Goal: Find specific fact: Find contact information

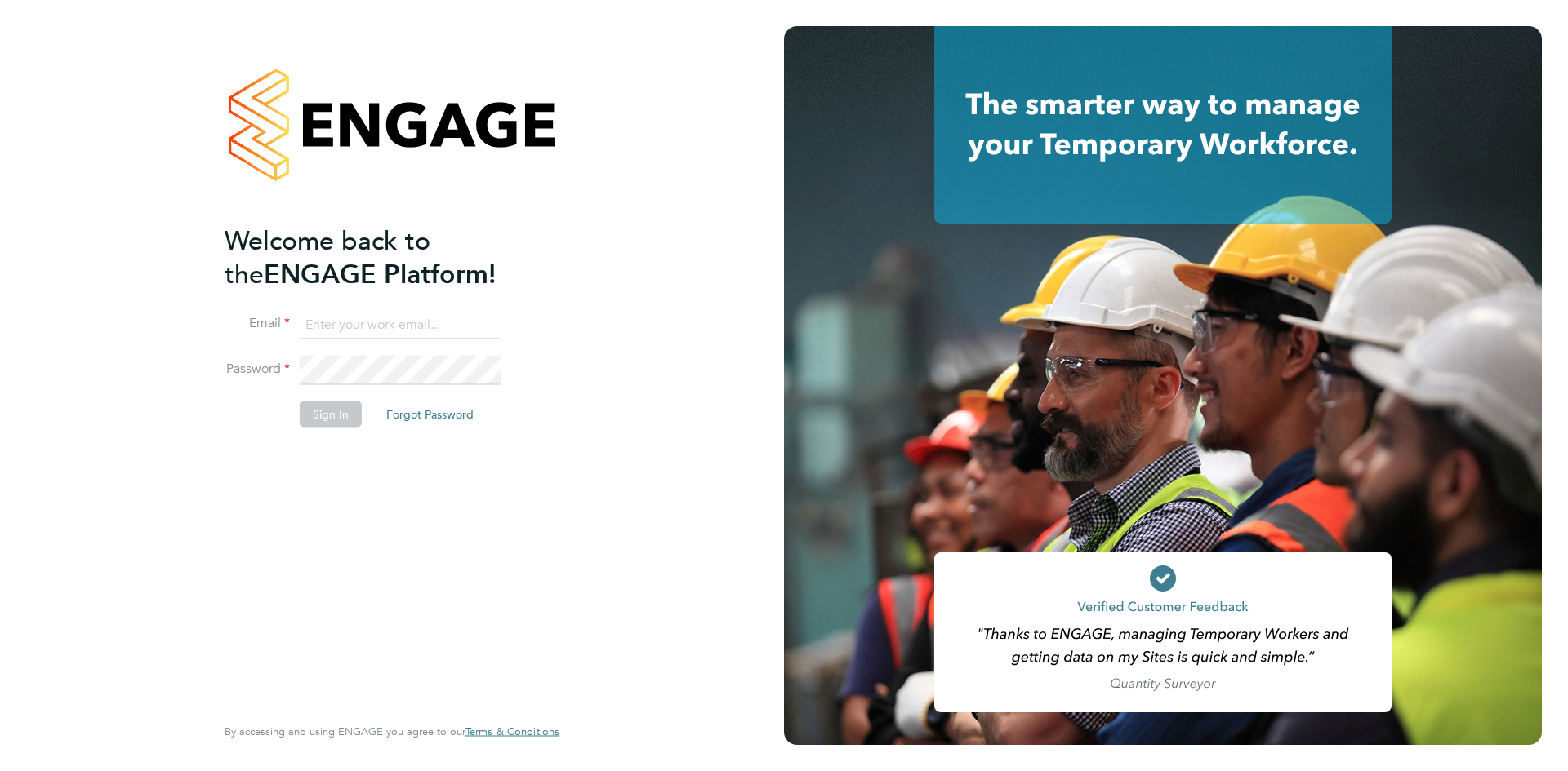
click at [323, 312] on input at bounding box center [400, 325] width 202 height 30
type input "georgia.jesson@mclarenresourcing.co.uk"
click at [313, 417] on button "Sign In" at bounding box center [330, 413] width 62 height 26
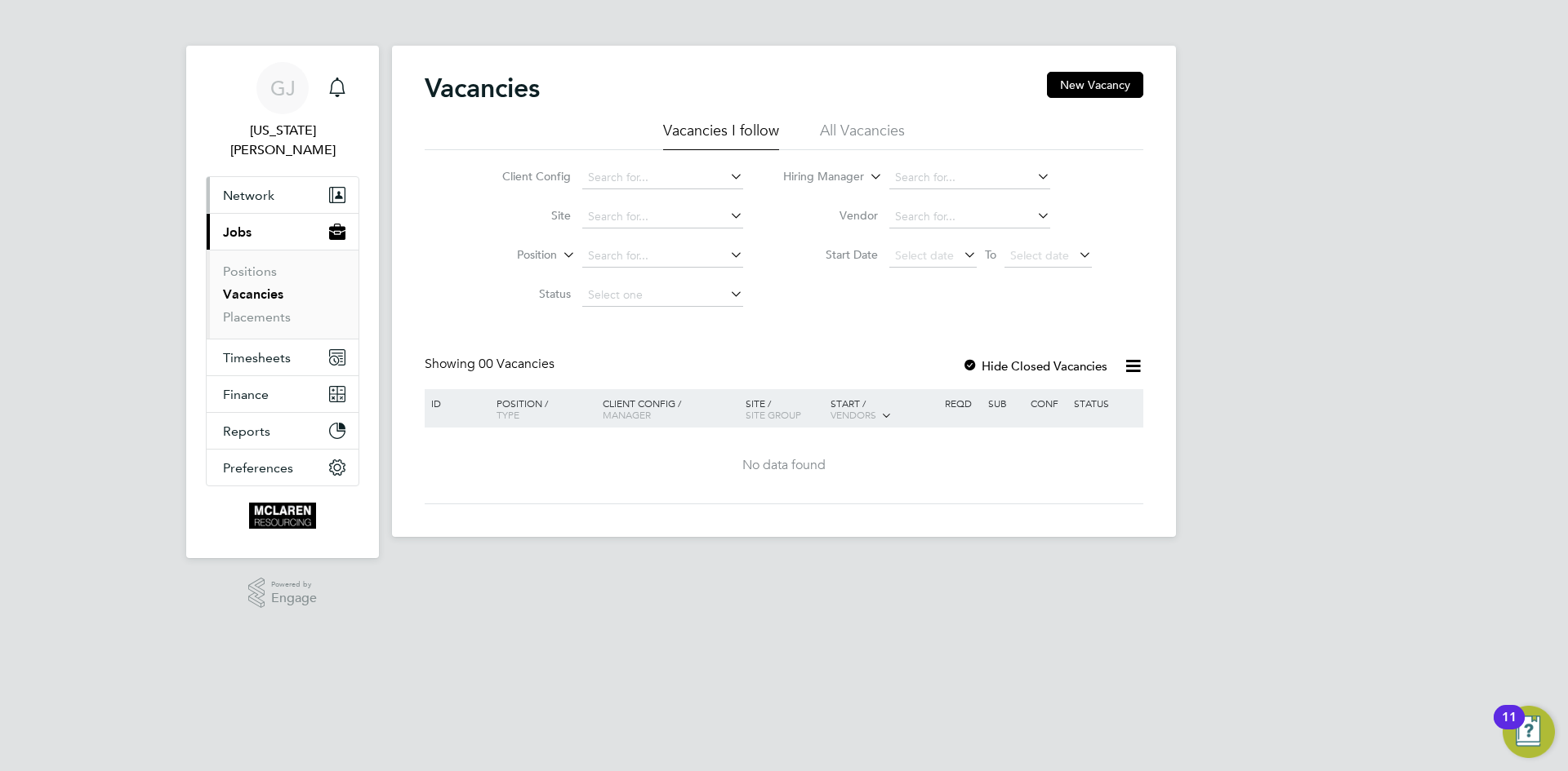
click at [268, 188] on span "Network" at bounding box center [248, 196] width 51 height 16
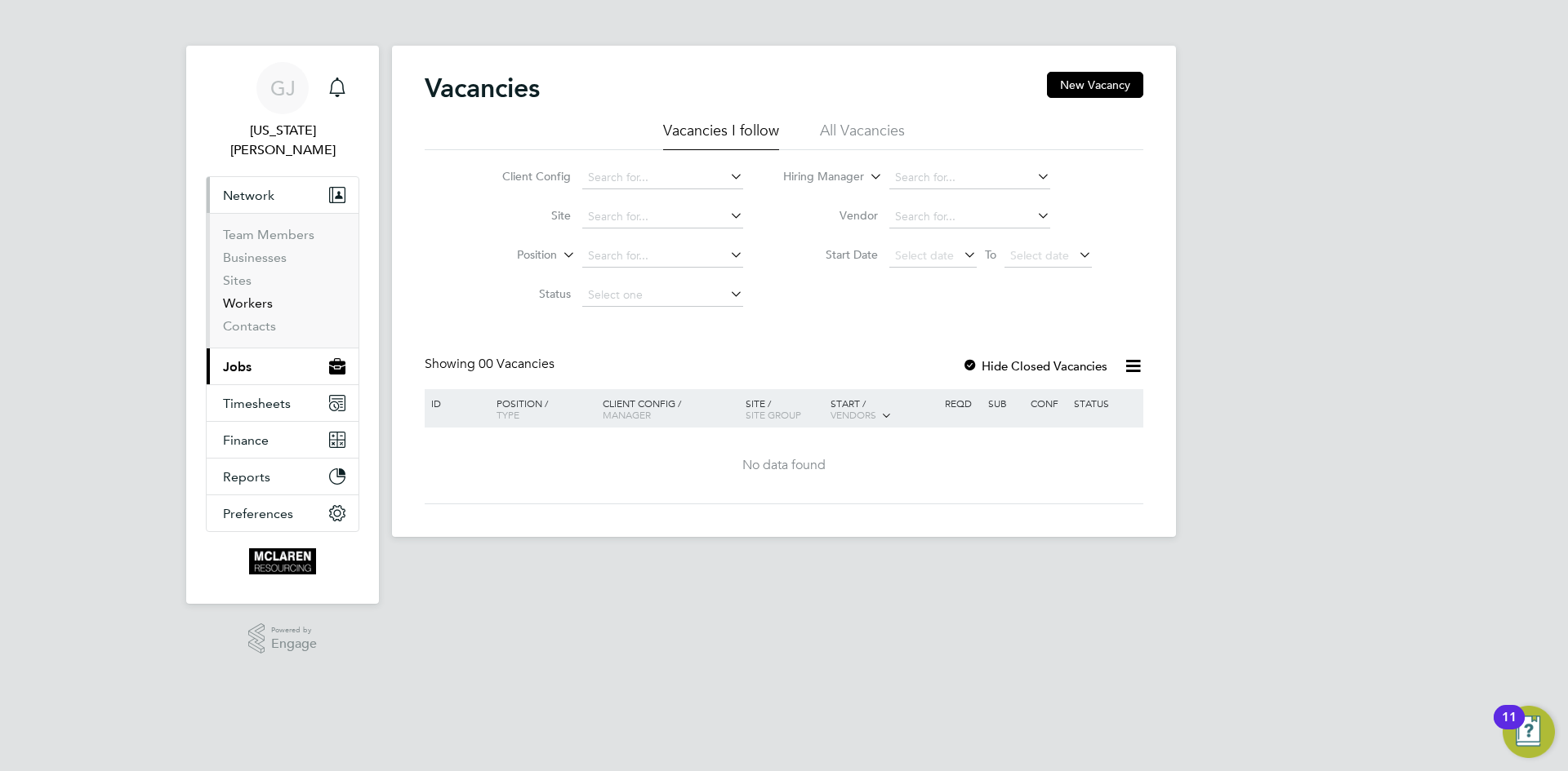
click at [234, 295] on link "Workers" at bounding box center [247, 303] width 50 height 16
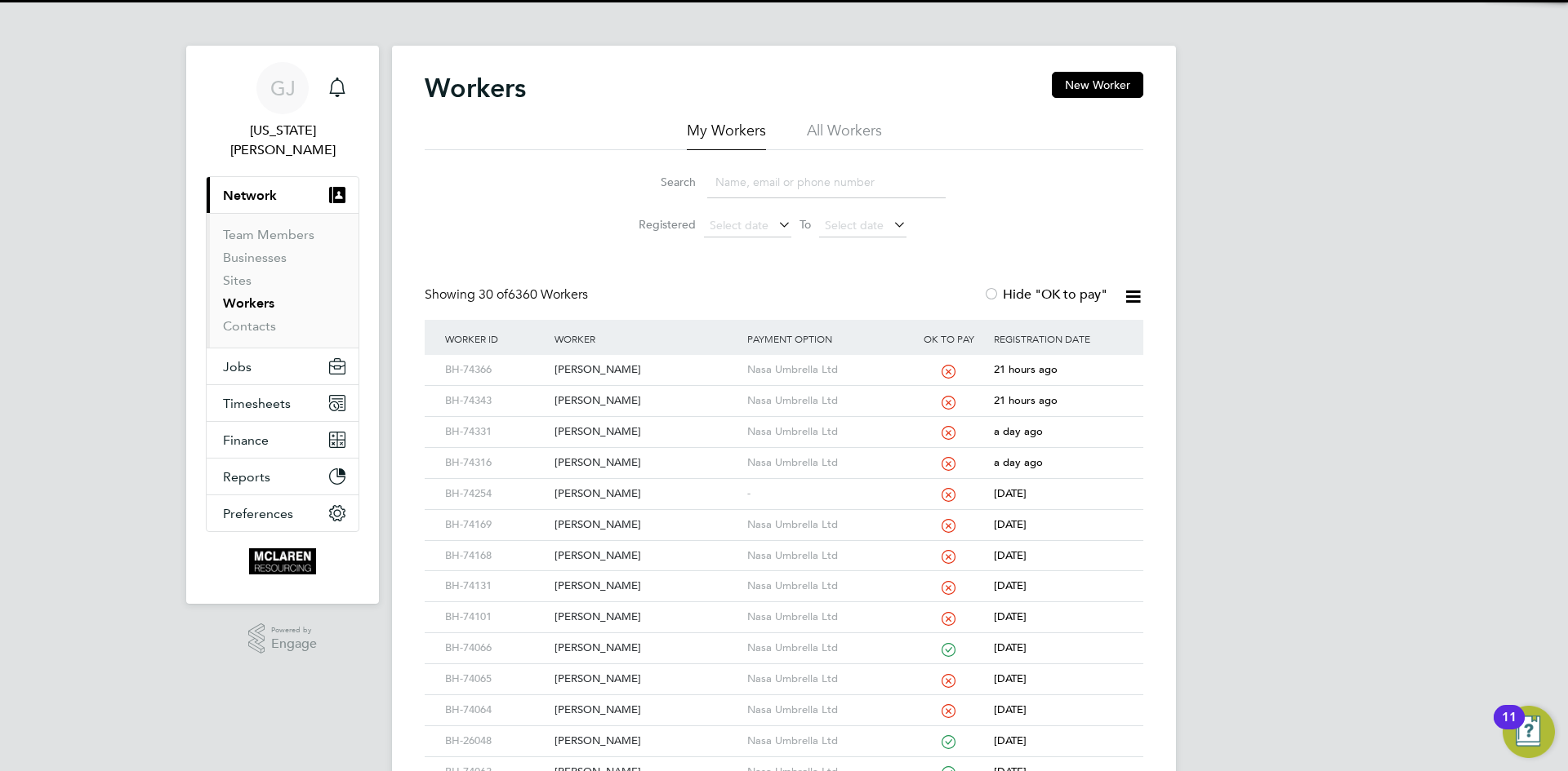
click at [730, 179] on input at bounding box center [826, 182] width 239 height 32
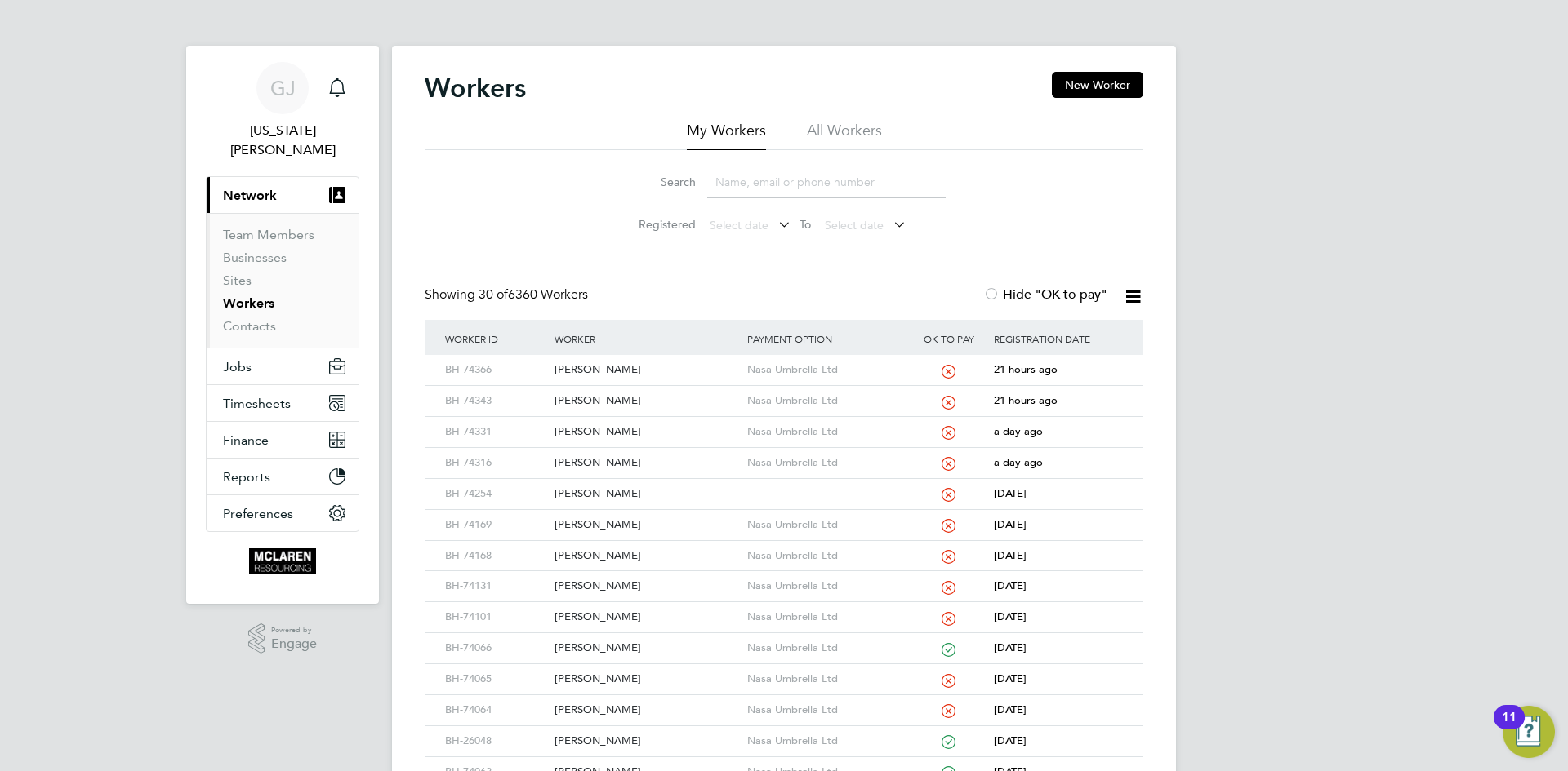
paste input "[PERSON_NAME]"
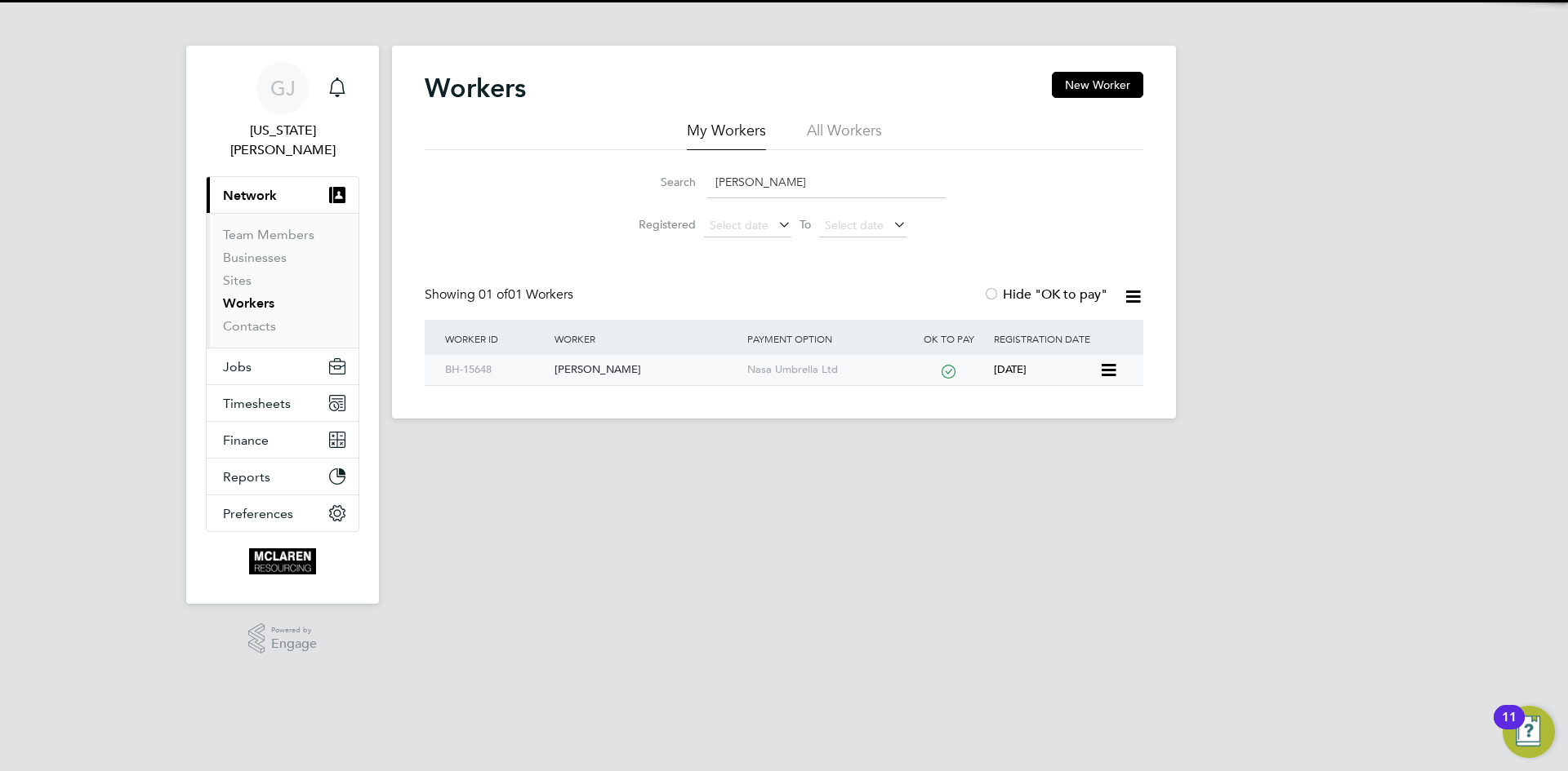
type input "Alexandru Palici"
click at [607, 373] on div "Alexandru Palici" at bounding box center [646, 370] width 192 height 30
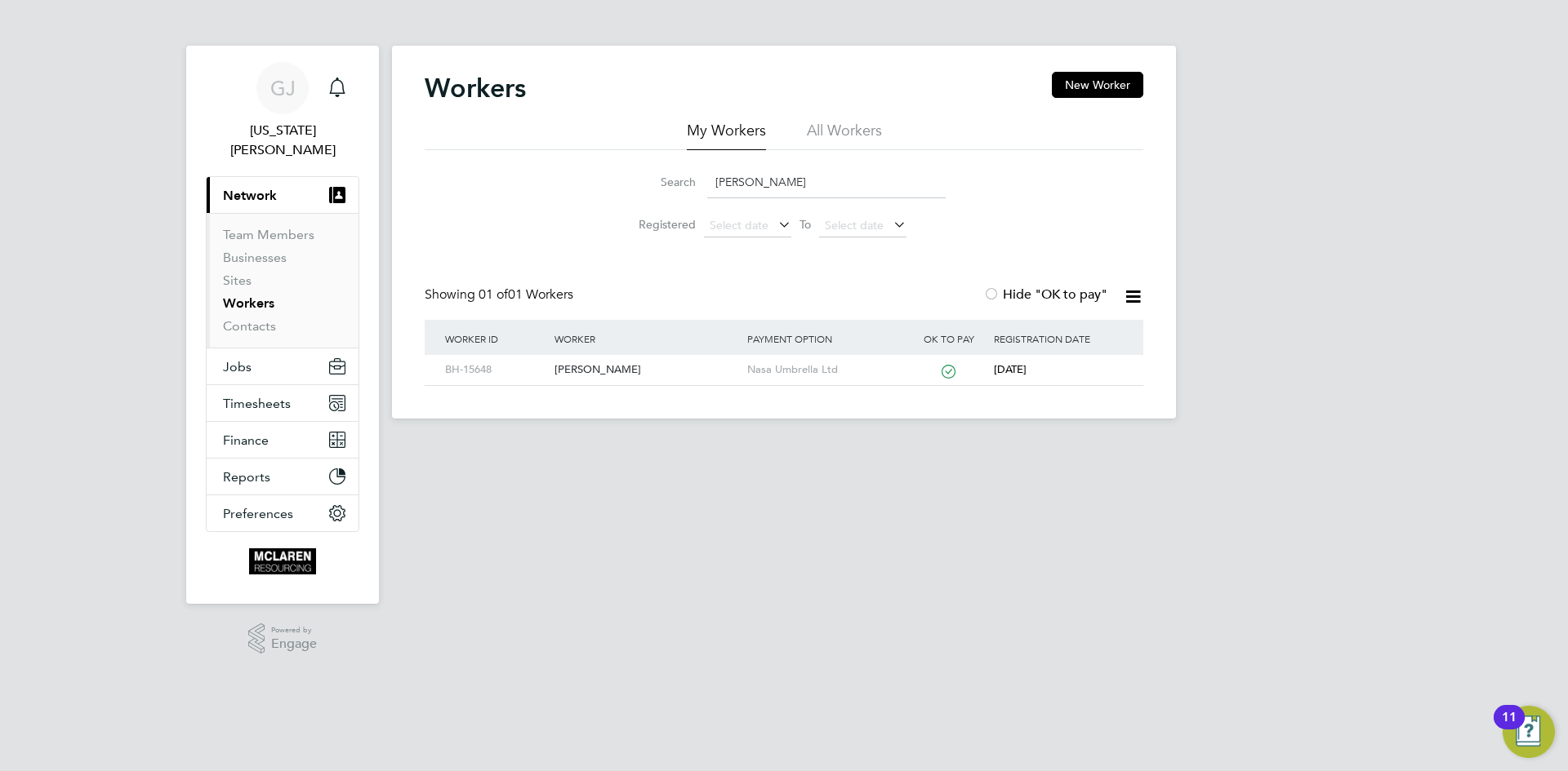
drag, startPoint x: 805, startPoint y: 175, endPoint x: 709, endPoint y: 183, distance: 96.3
click at [709, 183] on input "Alexandru Palici" at bounding box center [826, 182] width 239 height 32
type input "daniel afol"
click at [602, 370] on div "[PERSON_NAME]" at bounding box center [646, 370] width 192 height 30
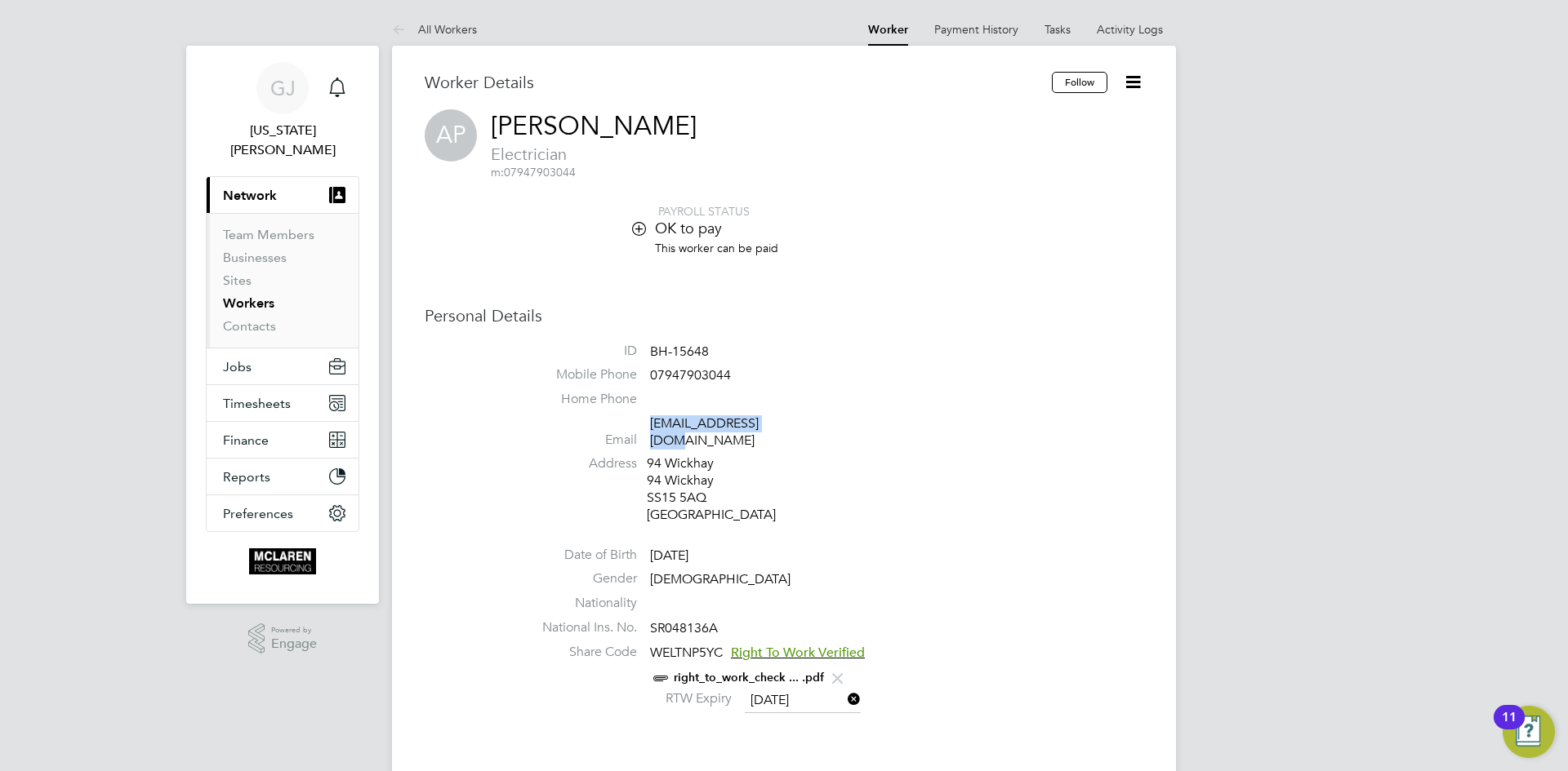
drag, startPoint x: 807, startPoint y: 426, endPoint x: 650, endPoint y: 419, distance: 157.2
click at [650, 419] on li "Email b.alex103@yahoo.com" at bounding box center [832, 435] width 621 height 40
copy link "b.alex103@yahoo.com"
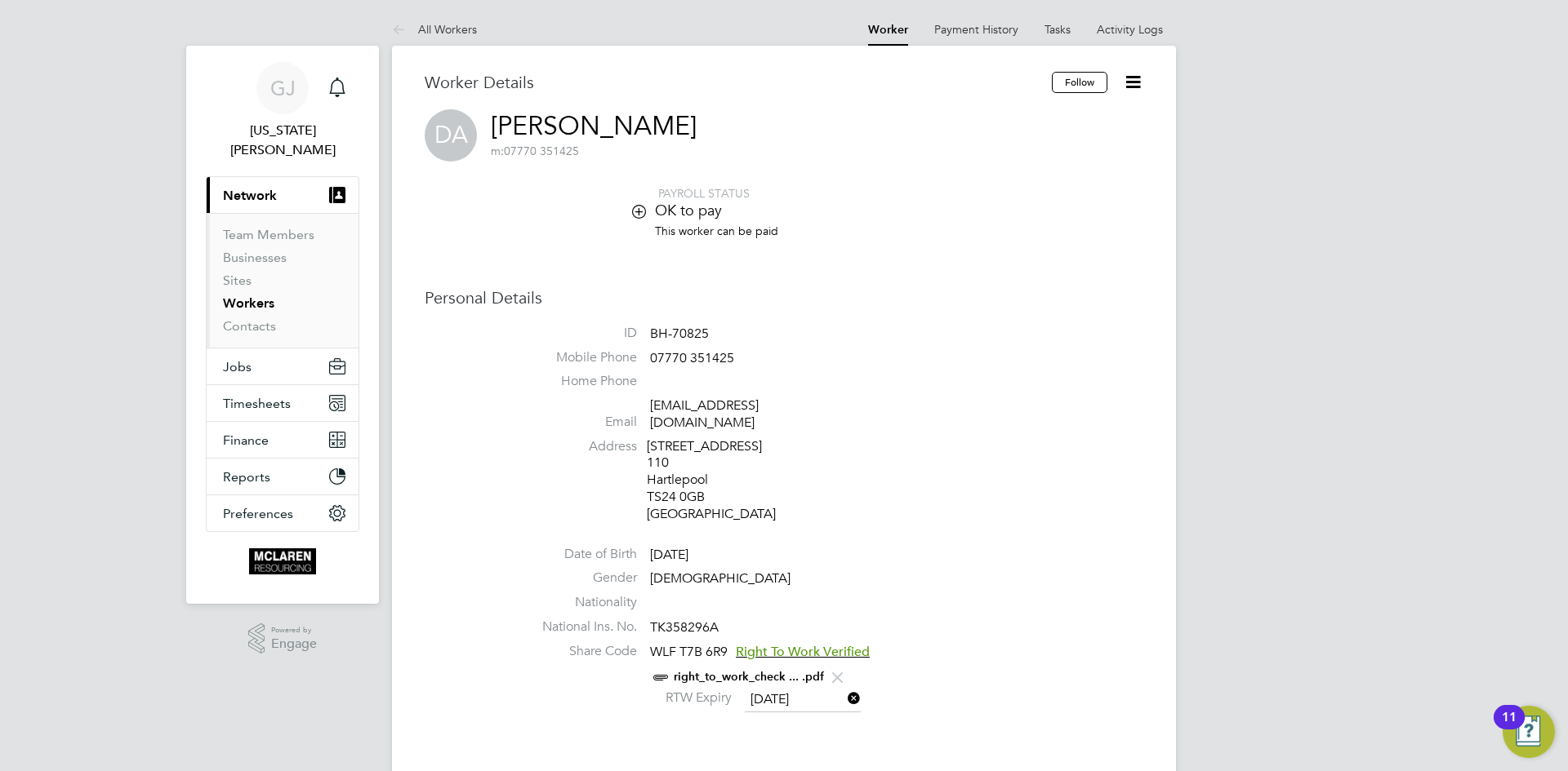
click at [722, 370] on li "Mobile Phone [PHONE_NUMBER]" at bounding box center [832, 361] width 621 height 24
